Goal: Book appointment/travel/reservation

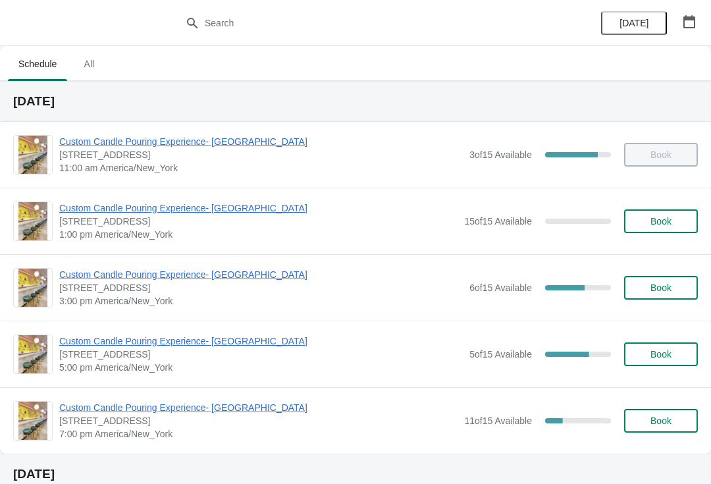
click at [89, 346] on span "Custom Candle Pouring Experience- [GEOGRAPHIC_DATA]" at bounding box center [261, 341] width 404 height 13
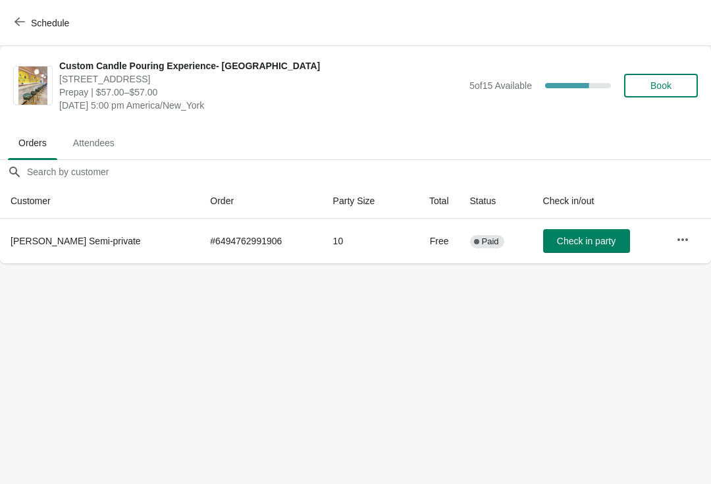
click at [57, 30] on button "Schedule" at bounding box center [43, 23] width 73 height 24
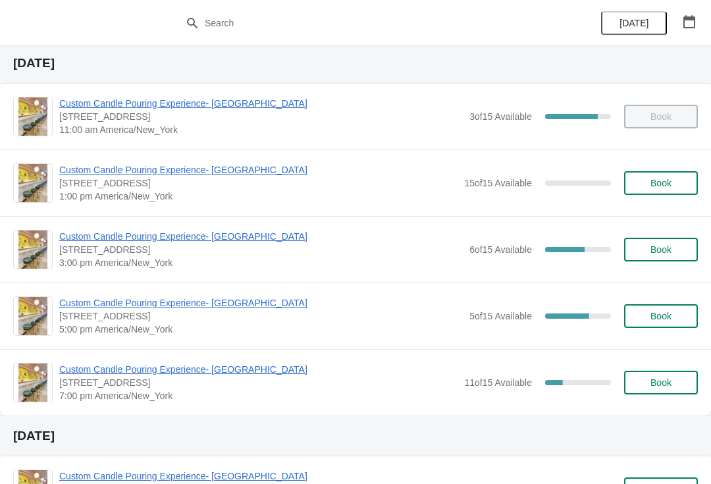
scroll to position [38, 0]
click at [248, 303] on span "Custom Candle Pouring Experience- [GEOGRAPHIC_DATA]" at bounding box center [261, 302] width 404 height 13
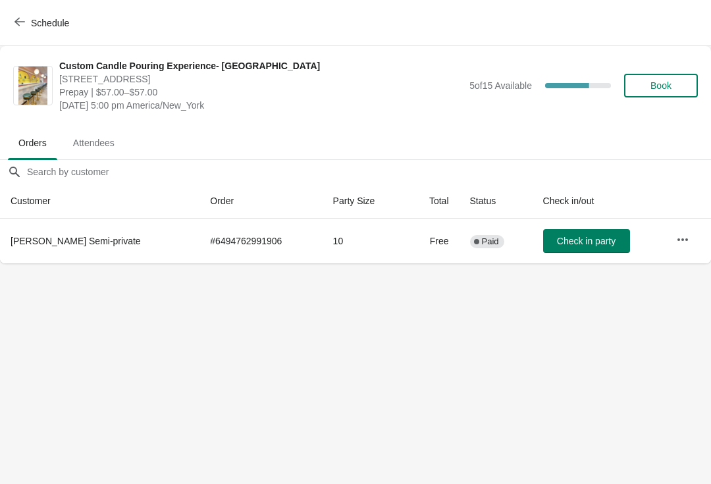
scroll to position [0, 0]
click at [658, 91] on span "Book" at bounding box center [661, 85] width 21 height 11
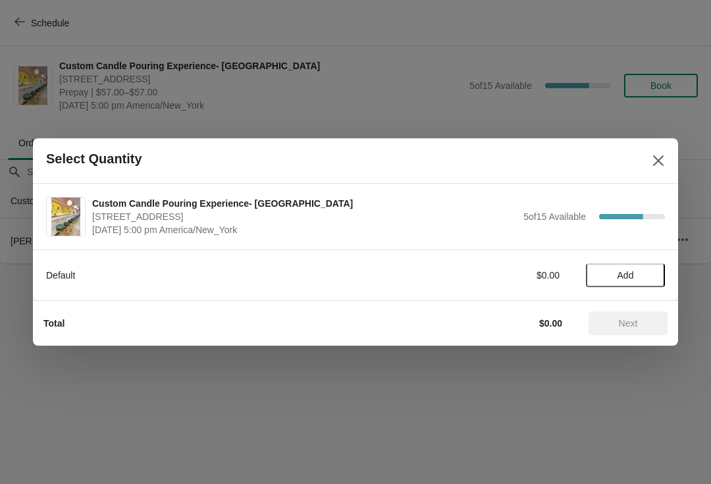
click at [613, 279] on span "Add" at bounding box center [625, 275] width 55 height 11
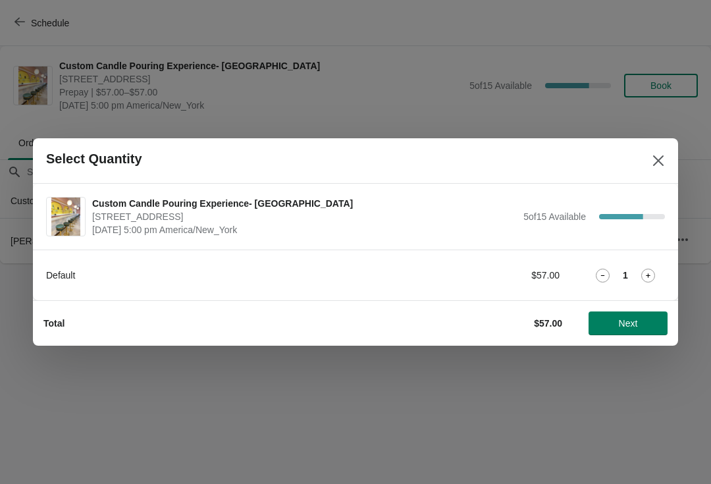
click at [649, 275] on icon at bounding box center [648, 275] width 5 height 5
click at [636, 329] on span "Next" at bounding box center [628, 323] width 19 height 11
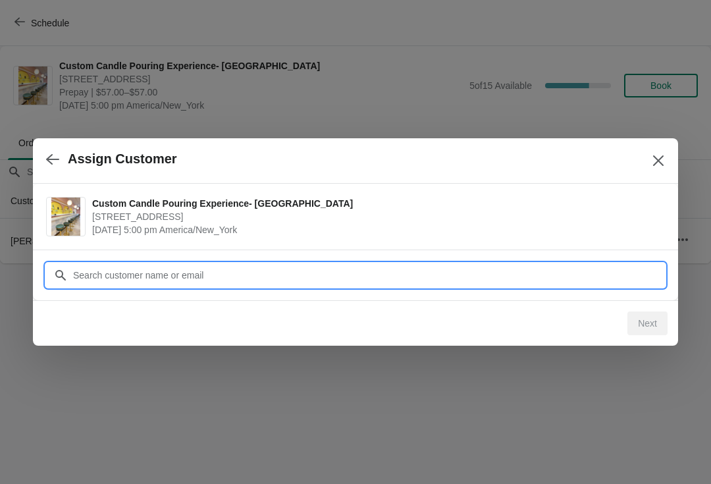
click at [149, 277] on input "Customer" at bounding box center [368, 276] width 593 height 24
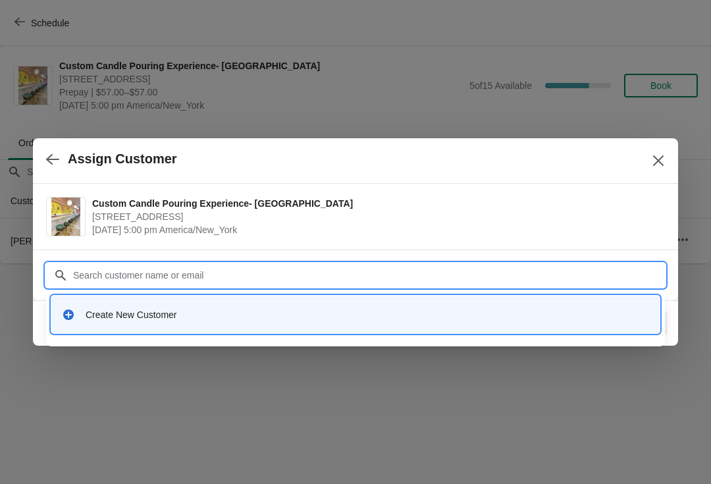
click at [80, 322] on div "Create New Customer" at bounding box center [356, 314] width 598 height 27
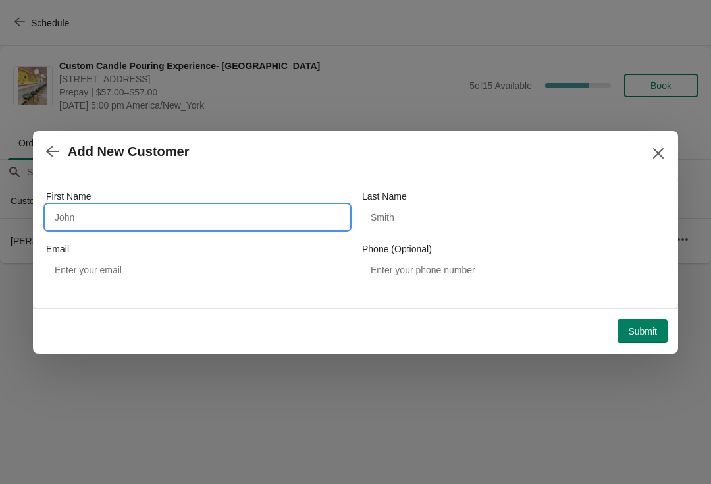
click at [275, 220] on input "First Name" at bounding box center [197, 218] width 303 height 24
type input "[PERSON_NAME]"
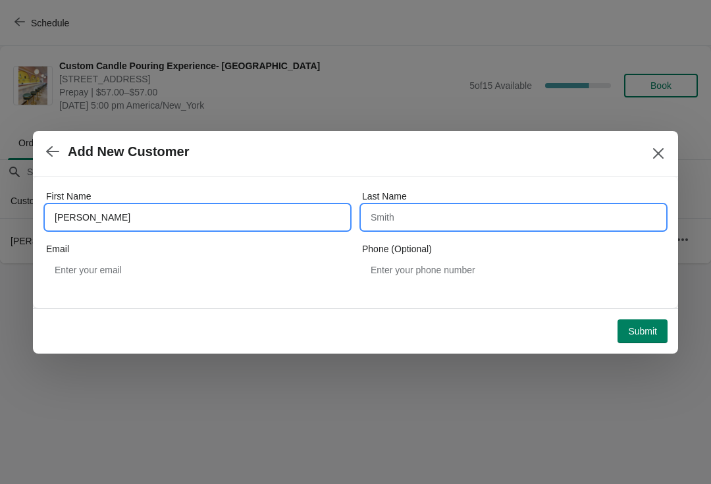
click at [422, 215] on input "Last Name" at bounding box center [513, 218] width 303 height 24
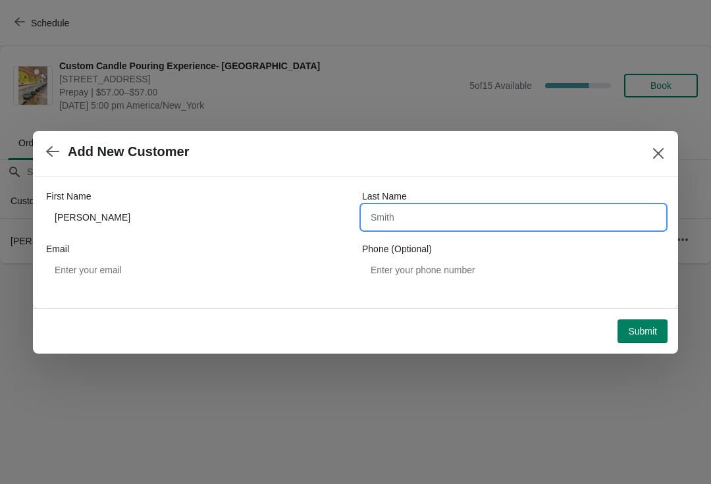
type input "S"
click at [414, 221] on input "Fries" at bounding box center [513, 218] width 303 height 24
type input "Fries"
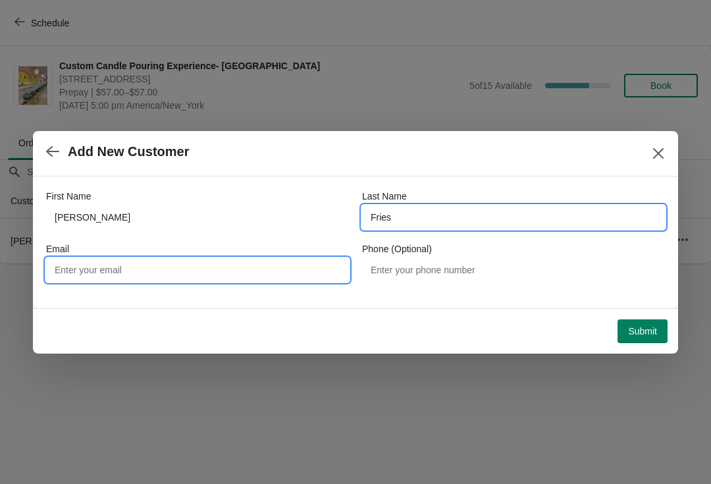
click at [107, 278] on input "Email" at bounding box center [197, 270] width 303 height 24
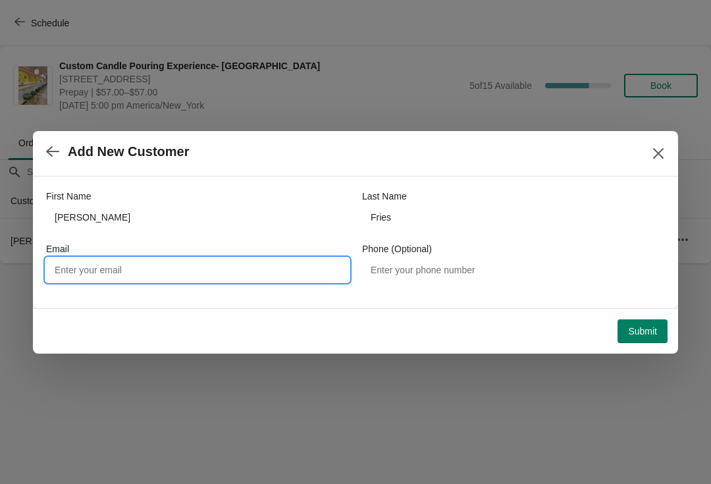
click at [635, 342] on button "Submit" at bounding box center [643, 332] width 50 height 24
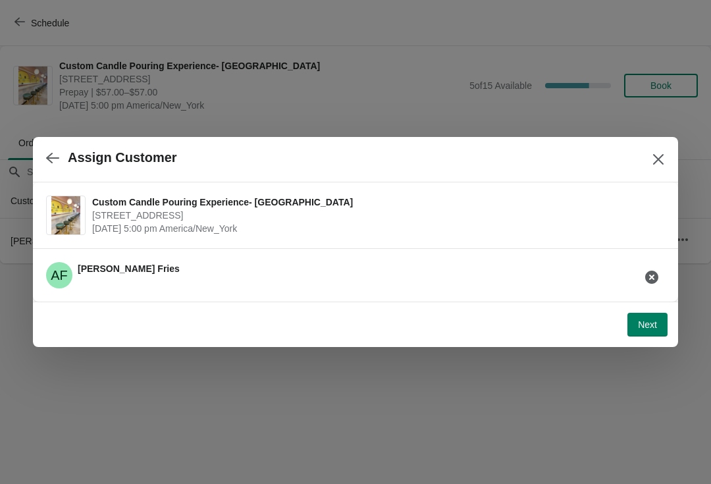
click at [646, 316] on button "Next" at bounding box center [648, 325] width 40 height 24
select select "Friend"
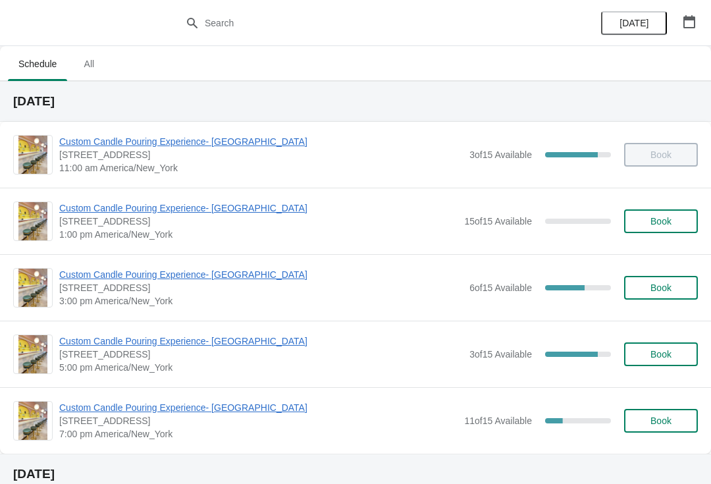
click at [146, 345] on span "Custom Candle Pouring Experience- [GEOGRAPHIC_DATA]" at bounding box center [261, 341] width 404 height 13
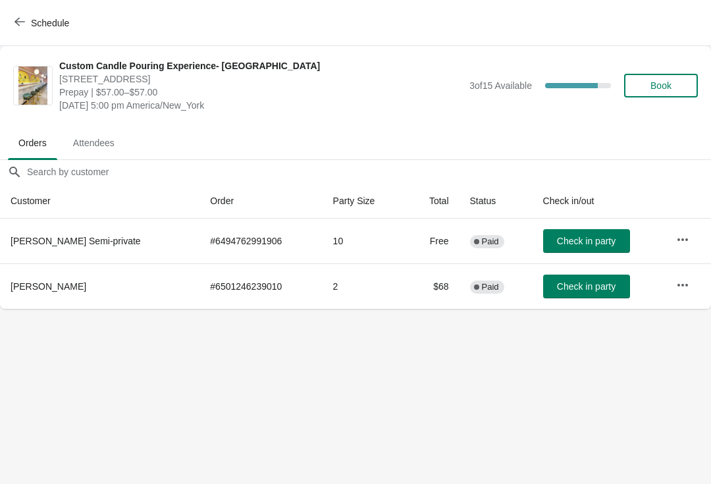
click at [684, 87] on span "Book" at bounding box center [661, 85] width 50 height 11
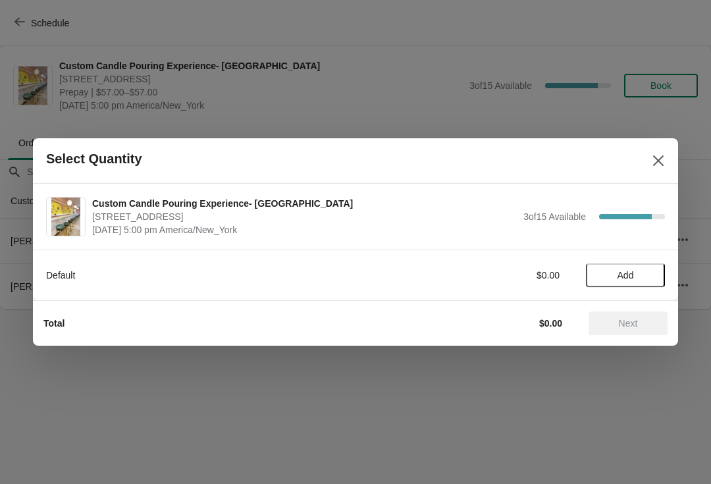
click at [661, 283] on button "Add" at bounding box center [625, 276] width 79 height 24
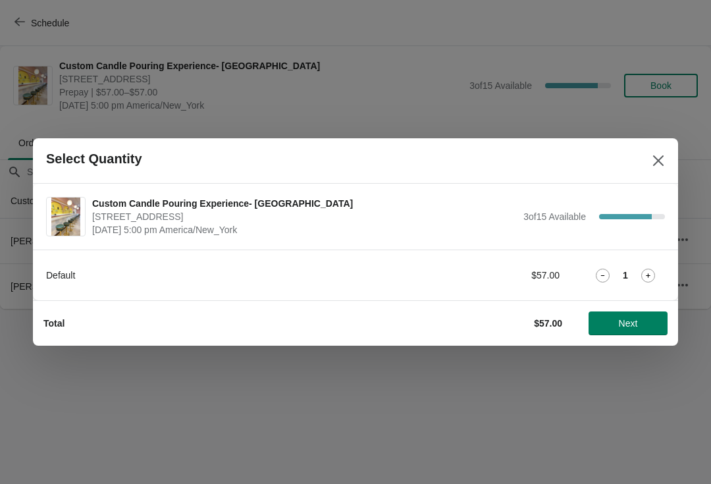
click at [654, 282] on icon at bounding box center [649, 276] width 14 height 14
click at [646, 279] on icon at bounding box center [649, 276] width 14 height 14
click at [632, 346] on div at bounding box center [355, 242] width 711 height 484
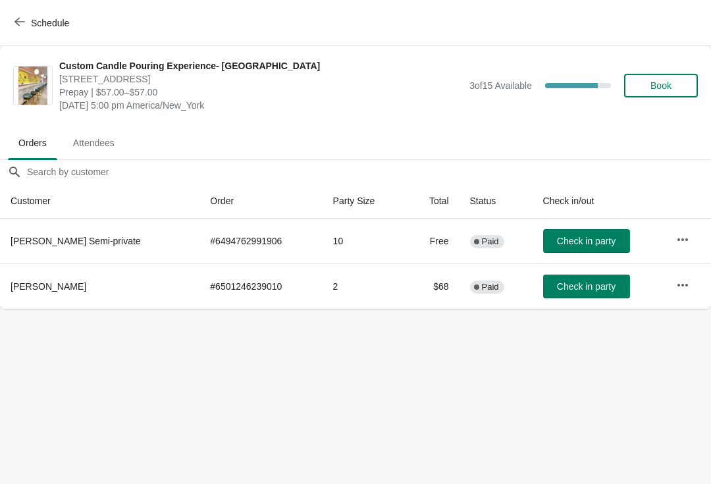
click at [619, 329] on body "Schedule Custom Candle Pouring Experience- [GEOGRAPHIC_DATA] [STREET_ADDRESS] P…" at bounding box center [355, 242] width 711 height 484
click at [687, 88] on button "Book" at bounding box center [662, 86] width 74 height 24
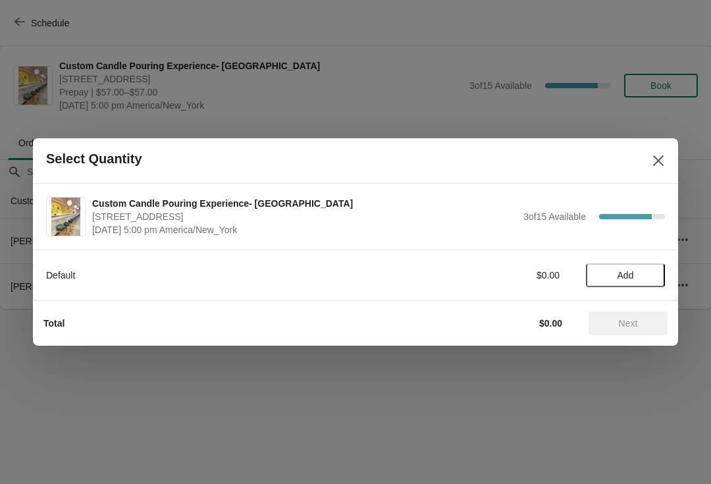
click at [653, 274] on span "Add" at bounding box center [625, 275] width 55 height 11
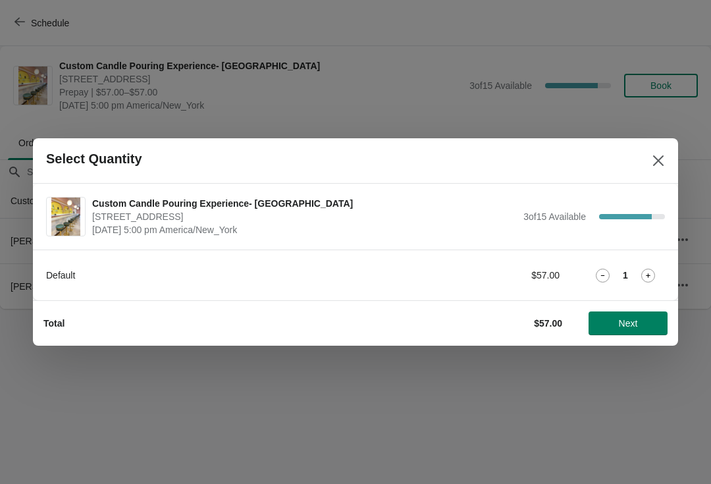
click at [651, 278] on icon at bounding box center [649, 276] width 14 height 14
click at [649, 281] on icon at bounding box center [649, 276] width 14 height 14
click at [628, 335] on button "Next" at bounding box center [628, 324] width 79 height 24
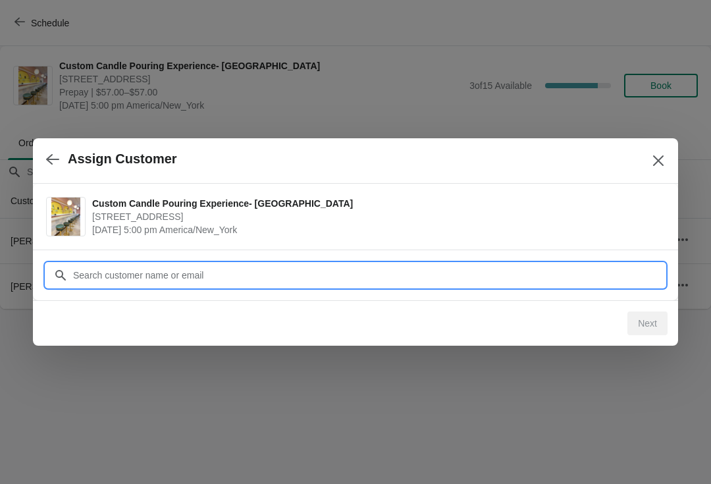
click at [598, 275] on input "Customer" at bounding box center [368, 276] width 593 height 24
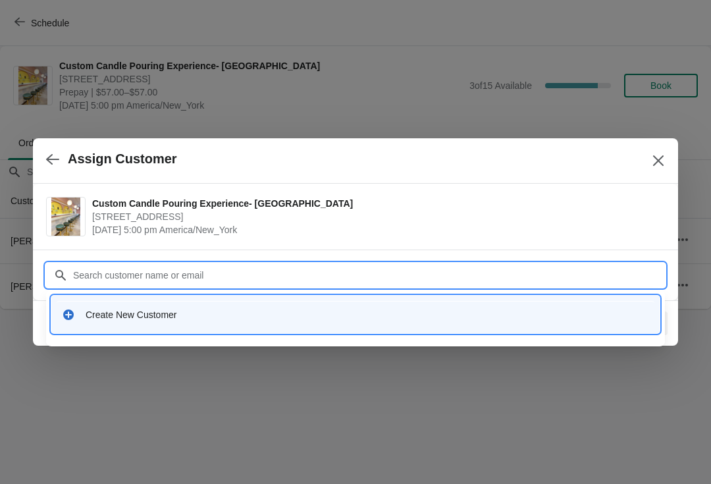
click at [443, 314] on div "Create New Customer" at bounding box center [368, 314] width 564 height 13
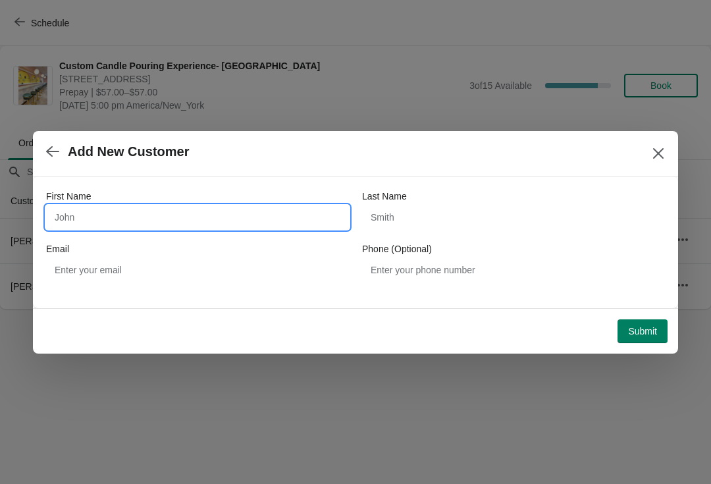
click at [224, 217] on input "First Name" at bounding box center [197, 218] width 303 height 24
type input "Angeka"
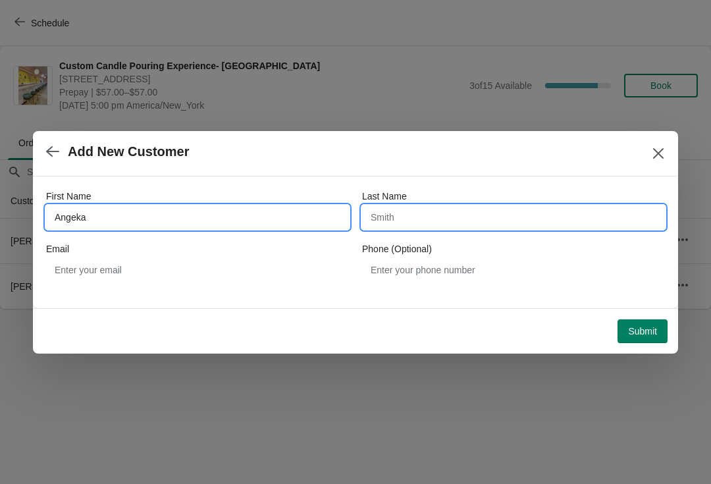
click at [500, 206] on input "Last Name" at bounding box center [513, 218] width 303 height 24
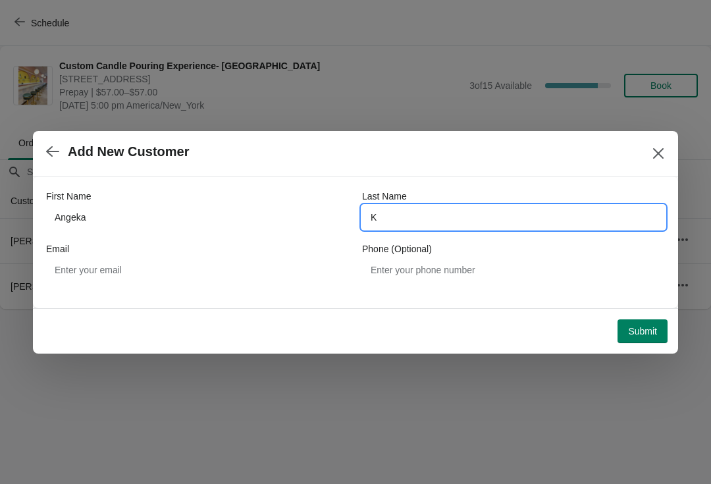
type input "K"
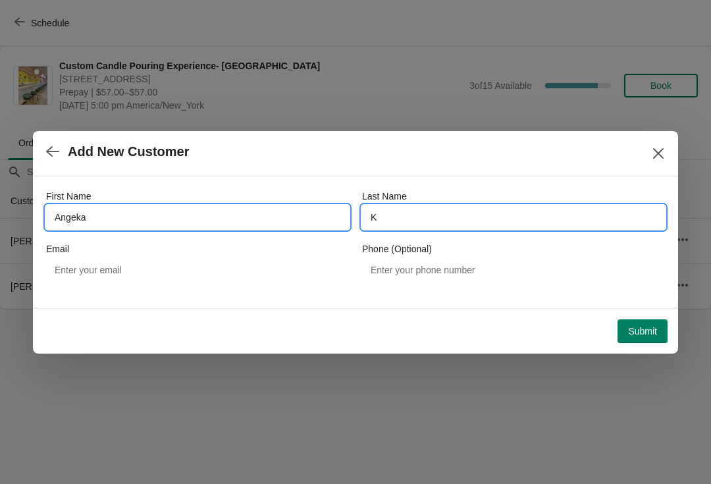
click at [273, 218] on input "Angeka" at bounding box center [197, 218] width 303 height 24
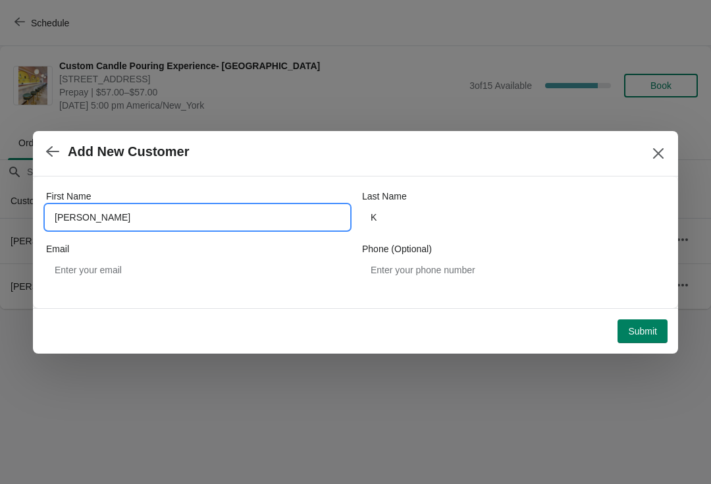
type input "Angela"
click at [621, 342] on button "Submit" at bounding box center [643, 332] width 50 height 24
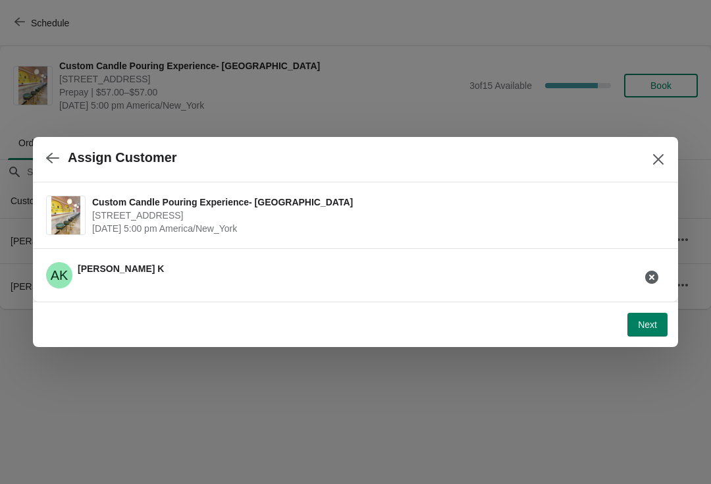
click at [653, 330] on span "Next" at bounding box center [647, 325] width 19 height 11
select select "Friend"
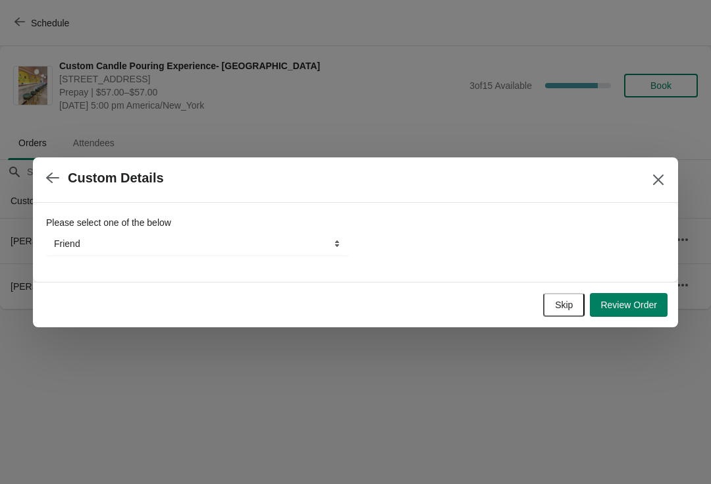
click at [651, 329] on div at bounding box center [355, 242] width 711 height 484
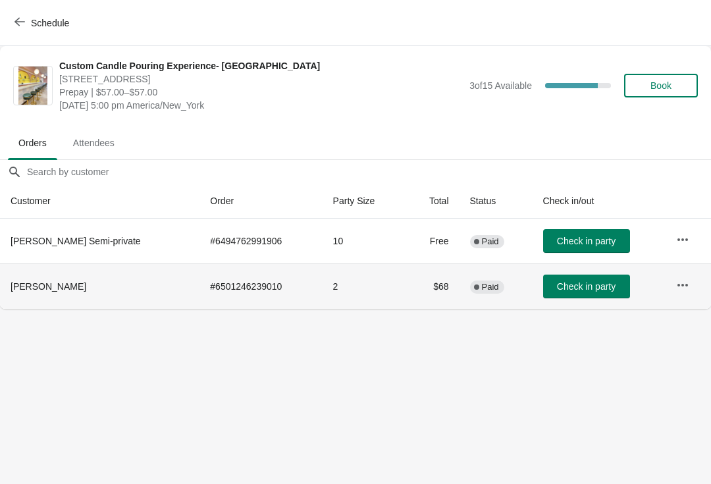
click at [640, 306] on td "Check in party" at bounding box center [600, 286] width 134 height 45
click at [673, 89] on span "Book" at bounding box center [661, 85] width 50 height 11
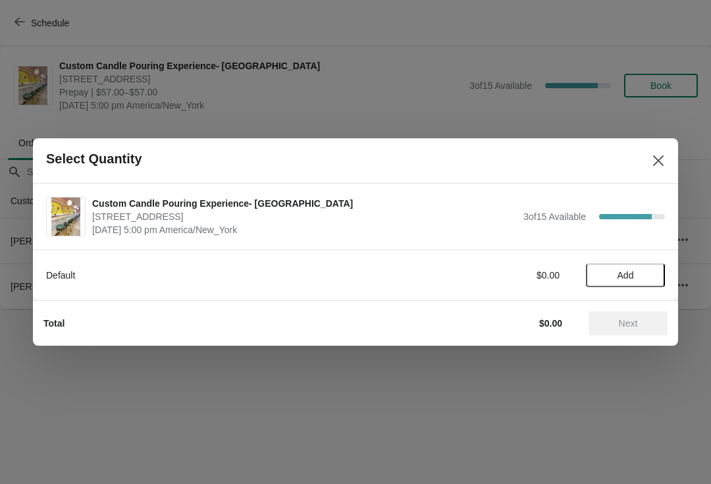
click at [613, 285] on button "Add" at bounding box center [625, 276] width 79 height 24
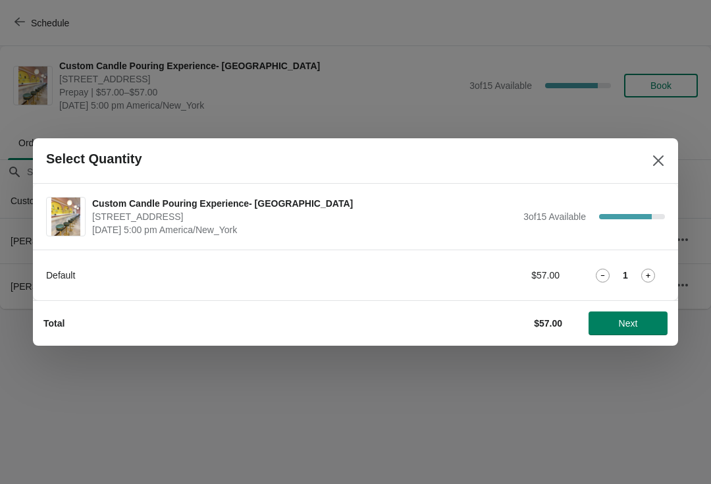
click at [654, 275] on icon at bounding box center [649, 276] width 14 height 14
click at [655, 275] on icon at bounding box center [649, 276] width 14 height 14
click at [643, 335] on button "Next" at bounding box center [628, 324] width 79 height 24
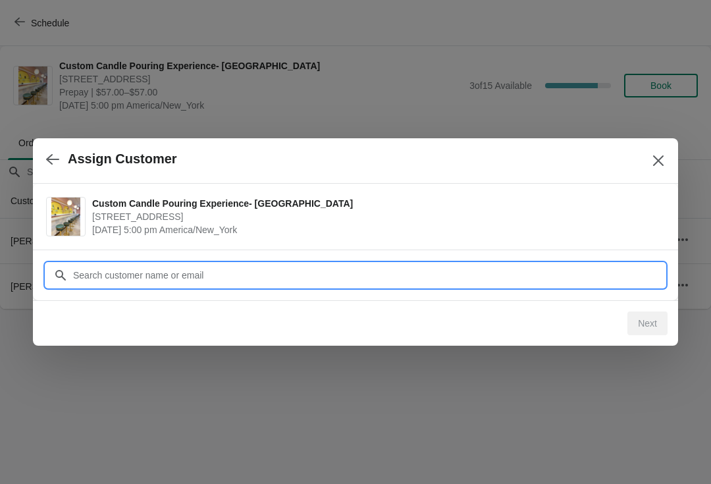
click at [567, 309] on div "Assign Customer Custom Candle Pouring Experience- Delray Beach 415 East Atlanti…" at bounding box center [355, 309] width 711 height 0
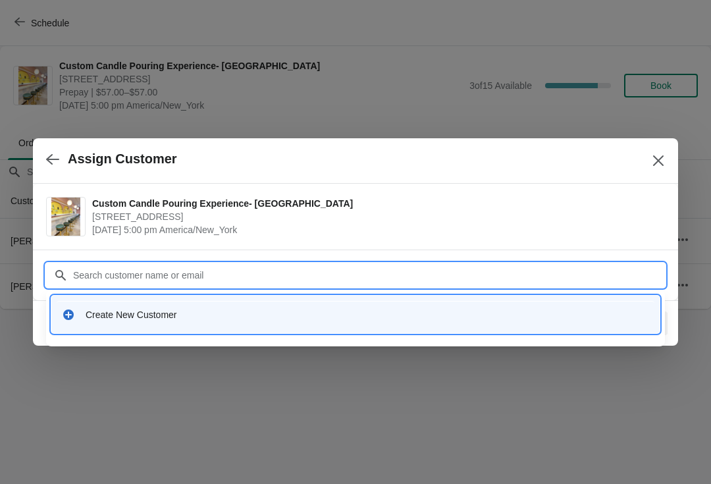
click at [435, 331] on div "Create New Customer" at bounding box center [355, 315] width 609 height 38
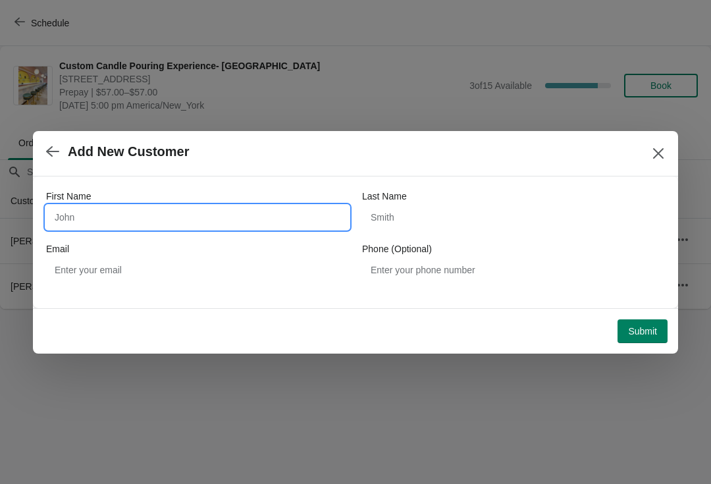
click at [315, 215] on input "First Name" at bounding box center [197, 218] width 303 height 24
type input "Angela"
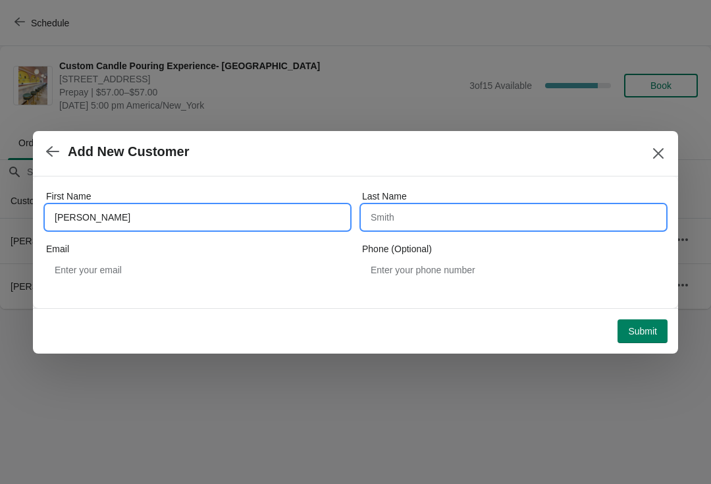
click at [549, 223] on input "Last Name" at bounding box center [513, 218] width 303 height 24
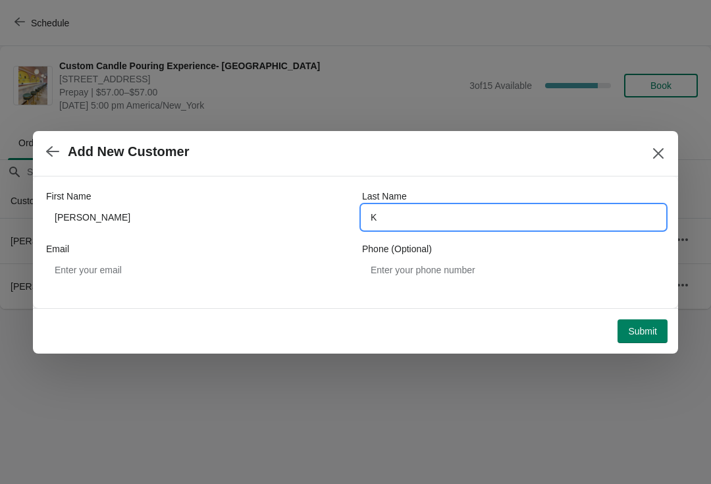
type input "K."
